Goal: Task Accomplishment & Management: Manage account settings

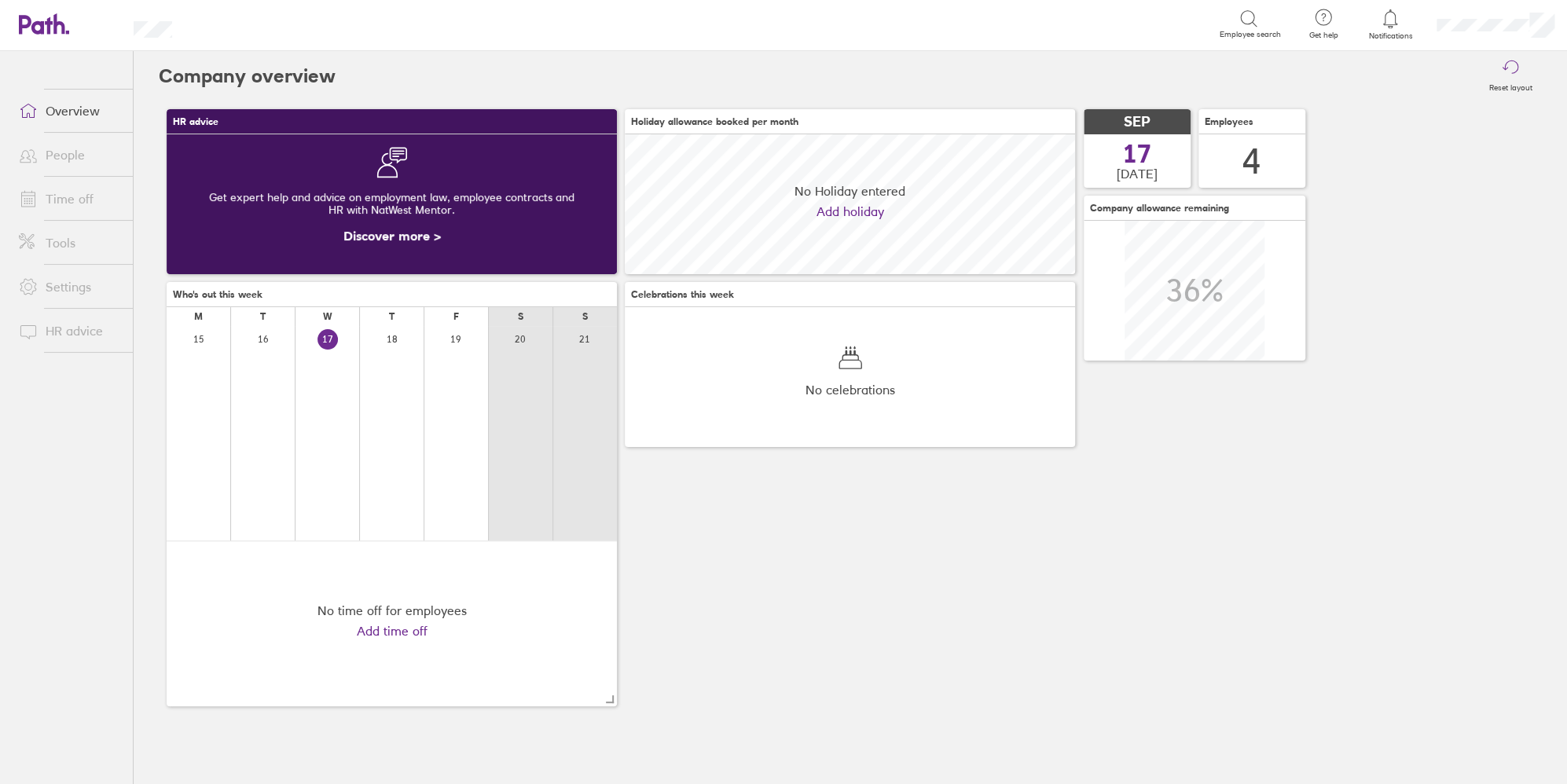
scroll to position [139, 450]
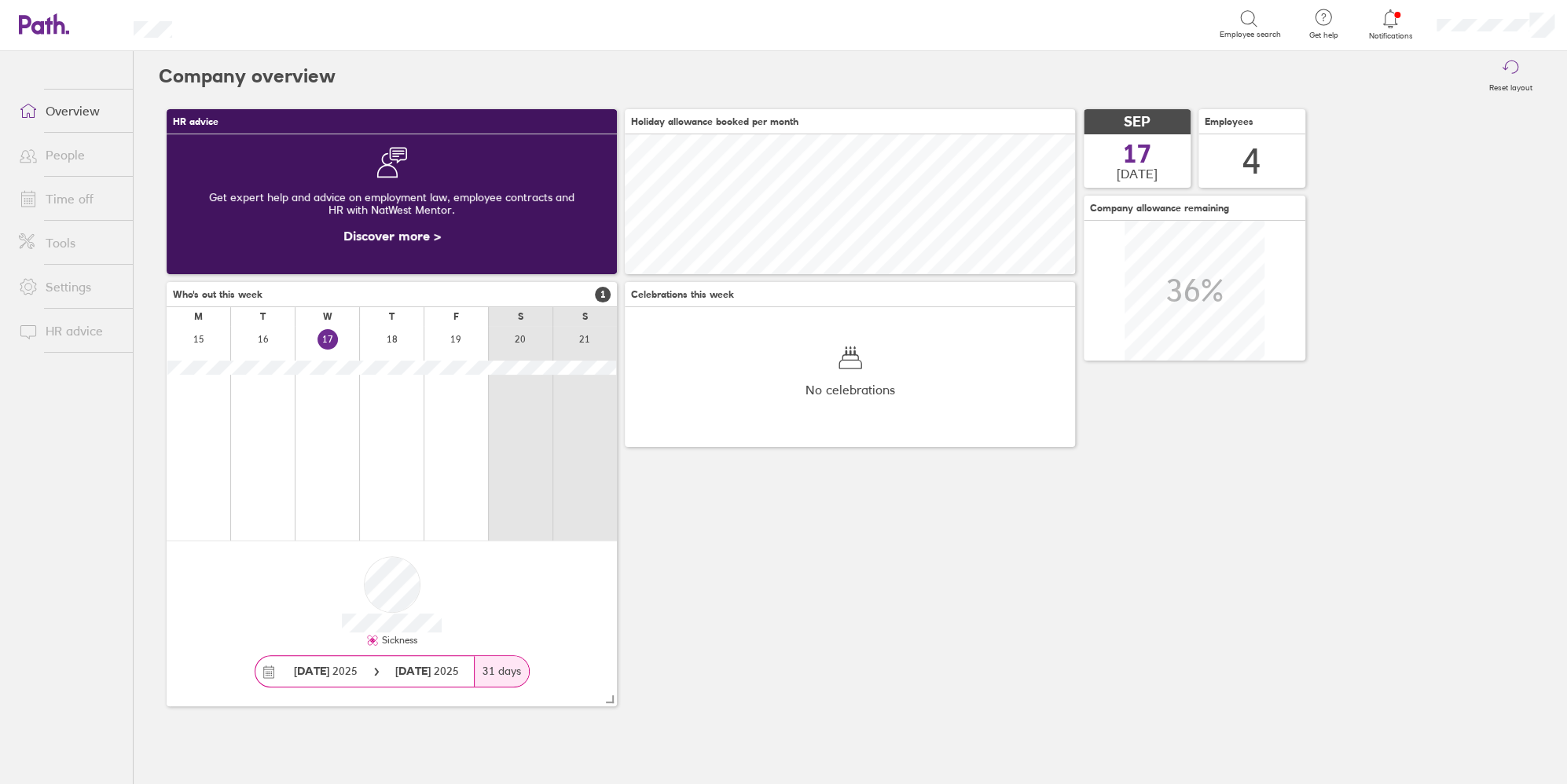
click at [60, 199] on link "Time off" at bounding box center [70, 199] width 126 height 32
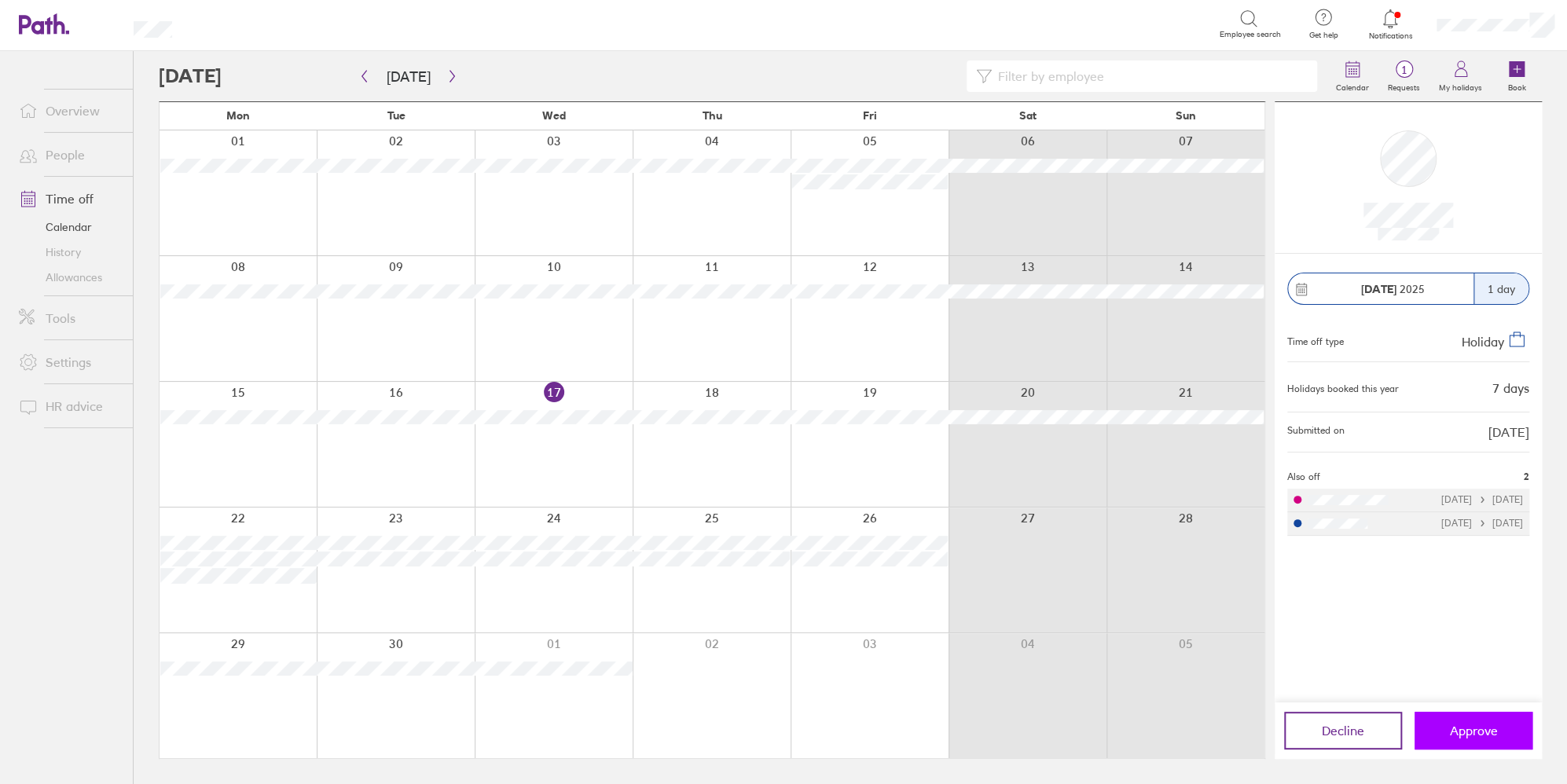
click at [1511, 728] on button "Approve" at bounding box center [1472, 730] width 118 height 37
